Goal: Task Accomplishment & Management: Use online tool/utility

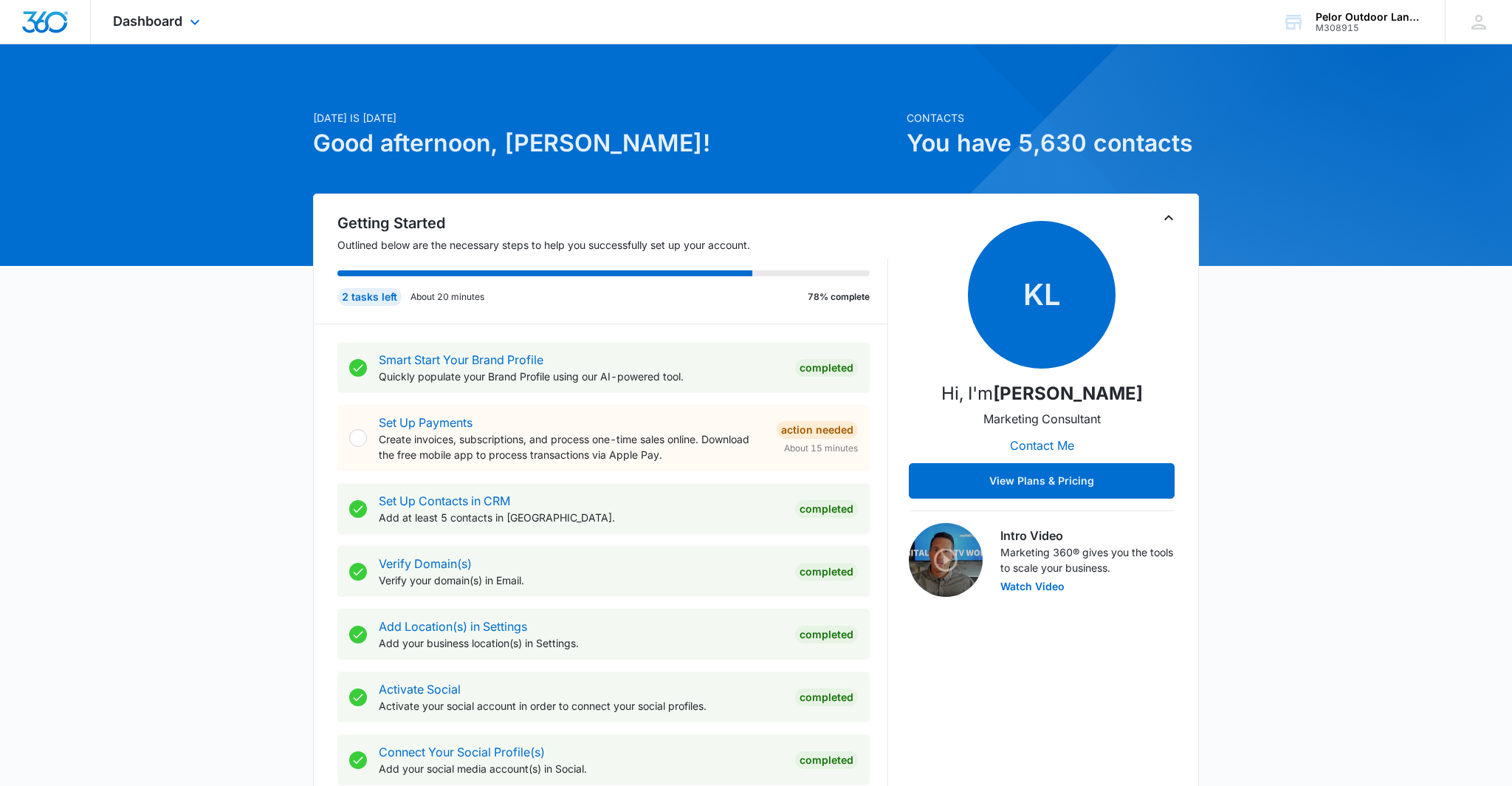
click at [33, 18] on img "Dashboard" at bounding box center [45, 22] width 47 height 22
click at [170, 24] on span "Dashboard" at bounding box center [147, 21] width 70 height 15
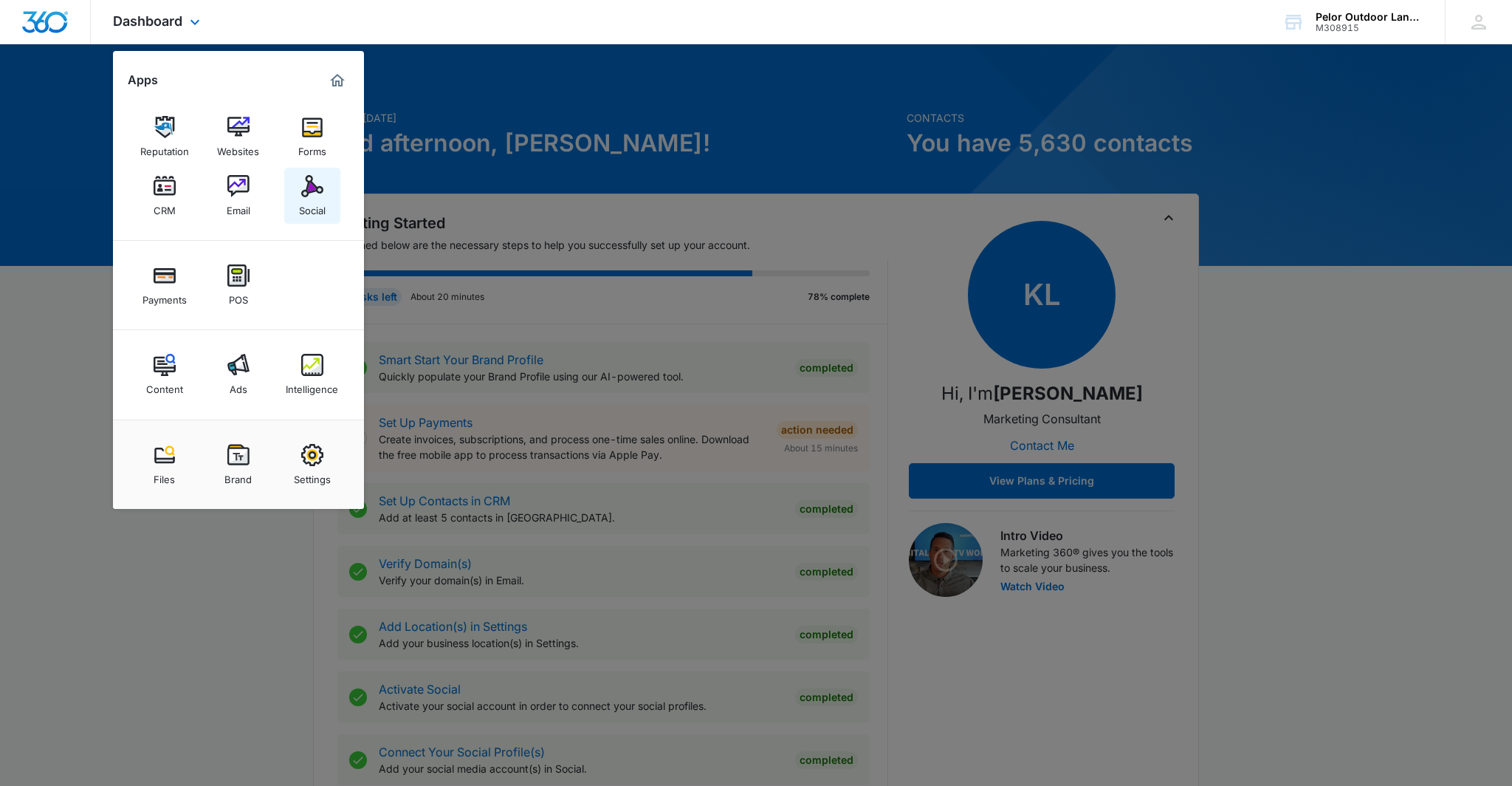
click at [316, 190] on img at bounding box center [313, 186] width 22 height 22
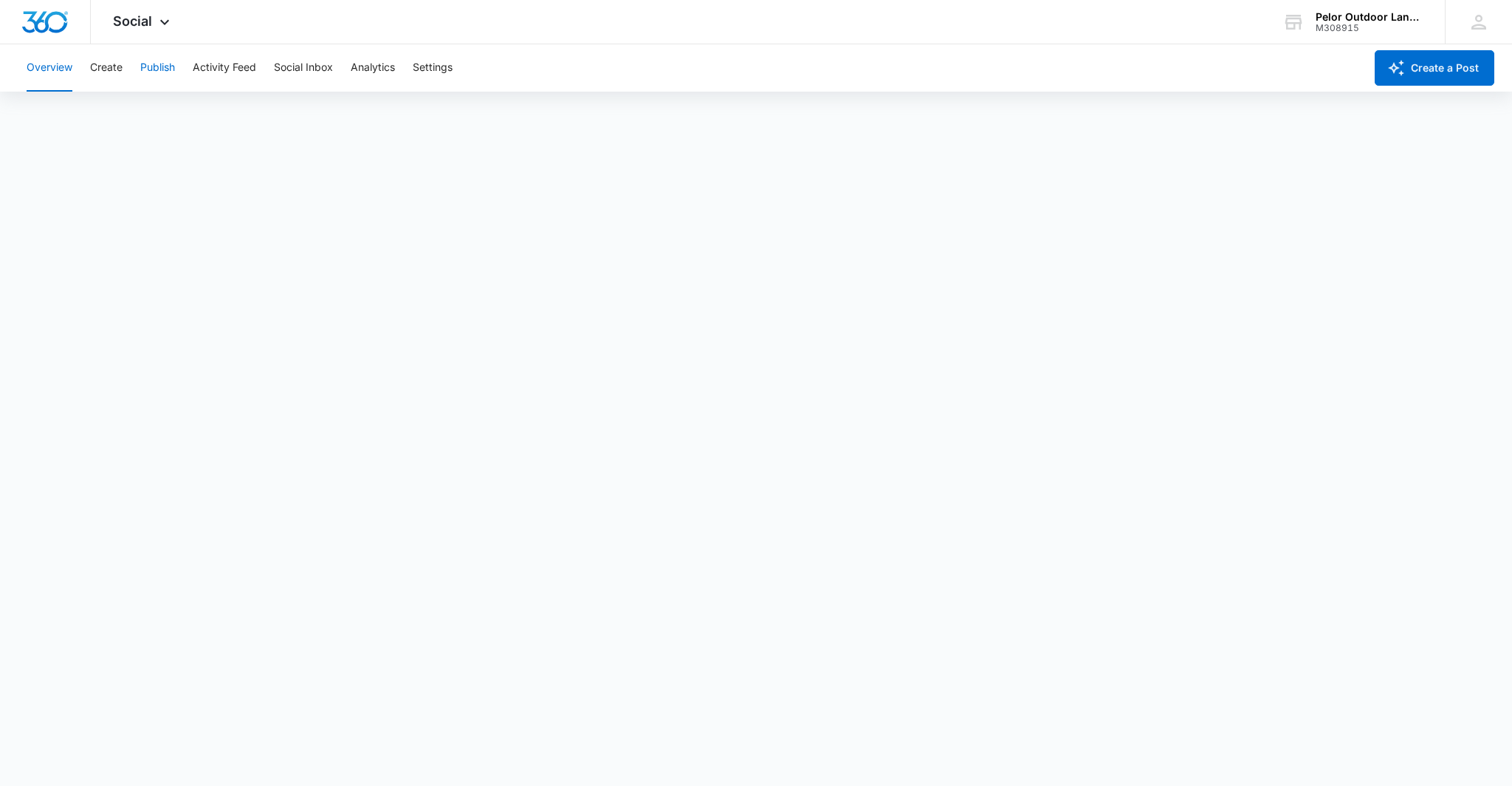
click at [143, 68] on button "Publish" at bounding box center [158, 67] width 34 height 47
click at [56, 34] on div at bounding box center [45, 22] width 90 height 44
